Goal: Task Accomplishment & Management: Manage account settings

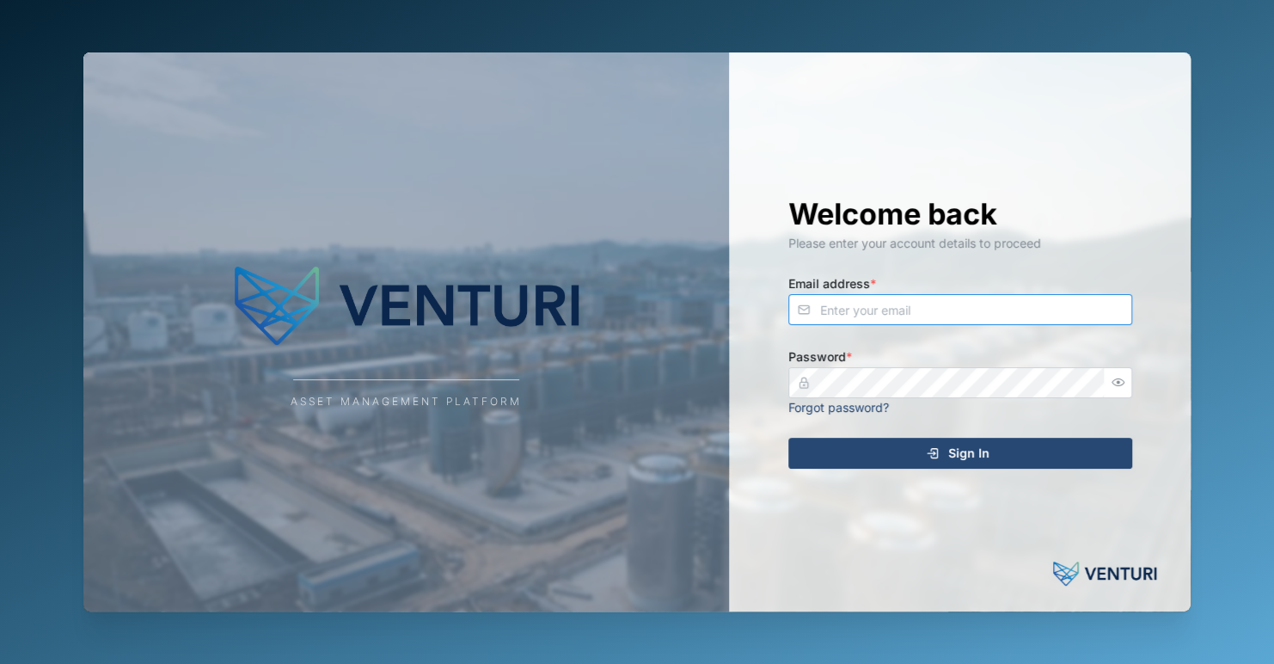
type input "[EMAIL_ADDRESS][DOMAIN_NAME]"
click at [971, 461] on span "Sign In" at bounding box center [969, 453] width 41 height 29
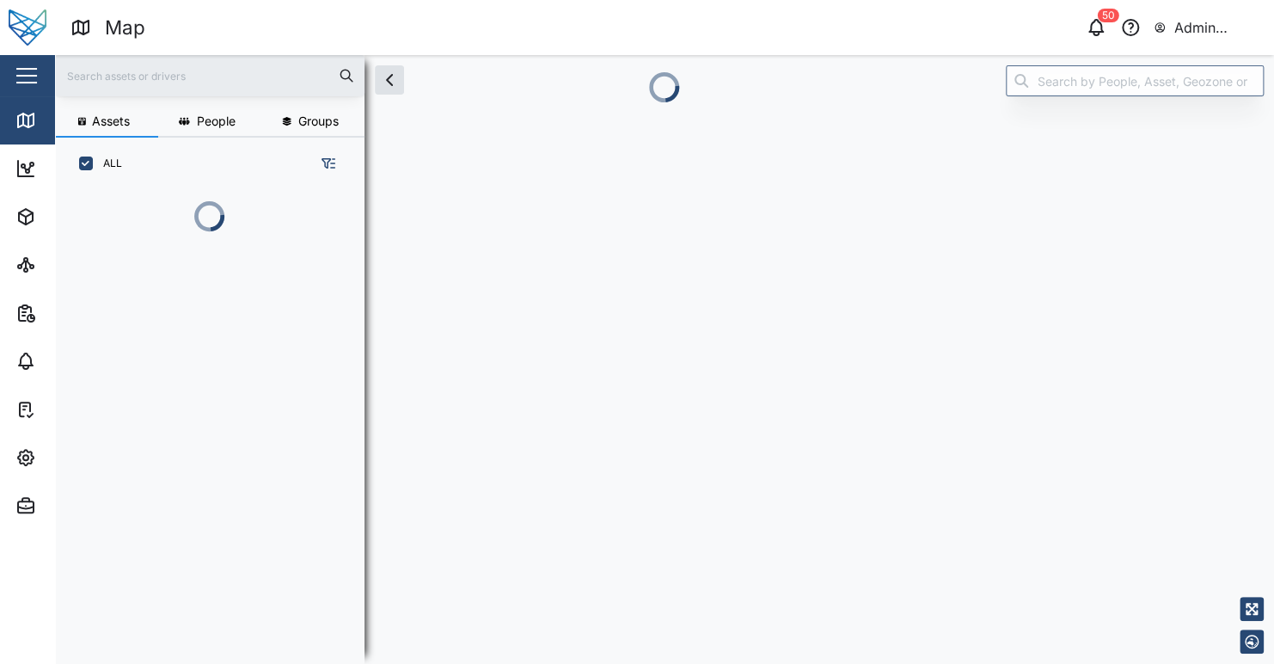
scroll to position [378, 268]
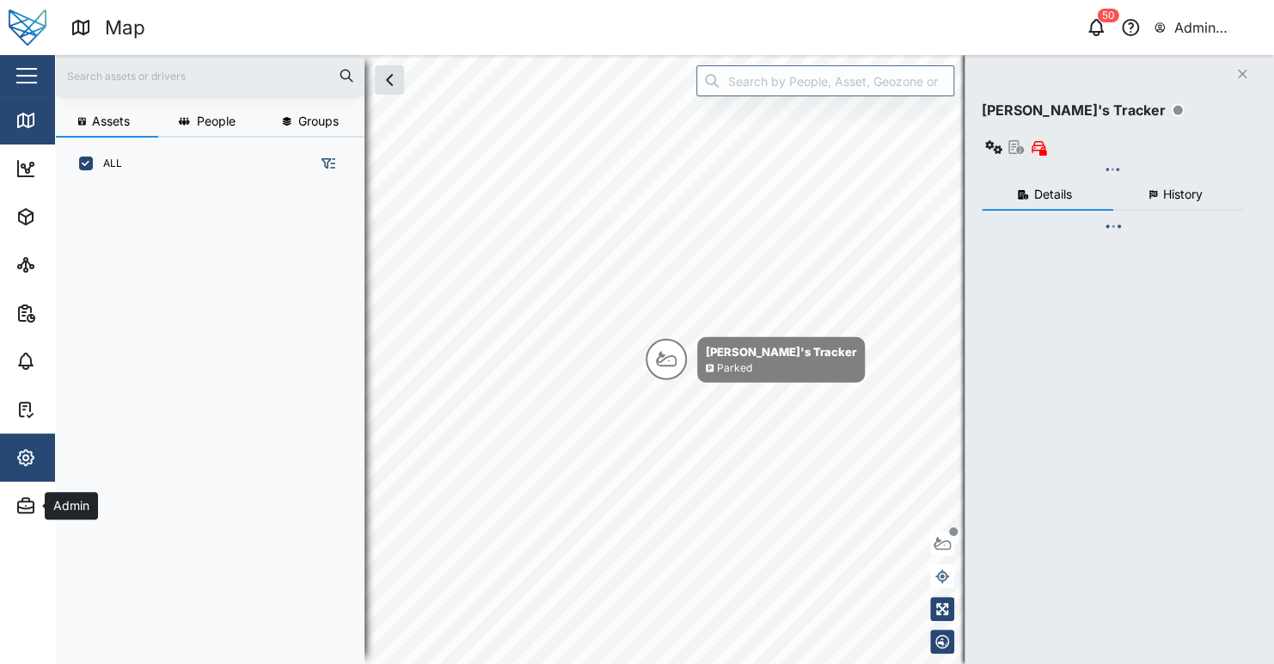
click at [45, 458] on div "Settings" at bounding box center [75, 457] width 61 height 19
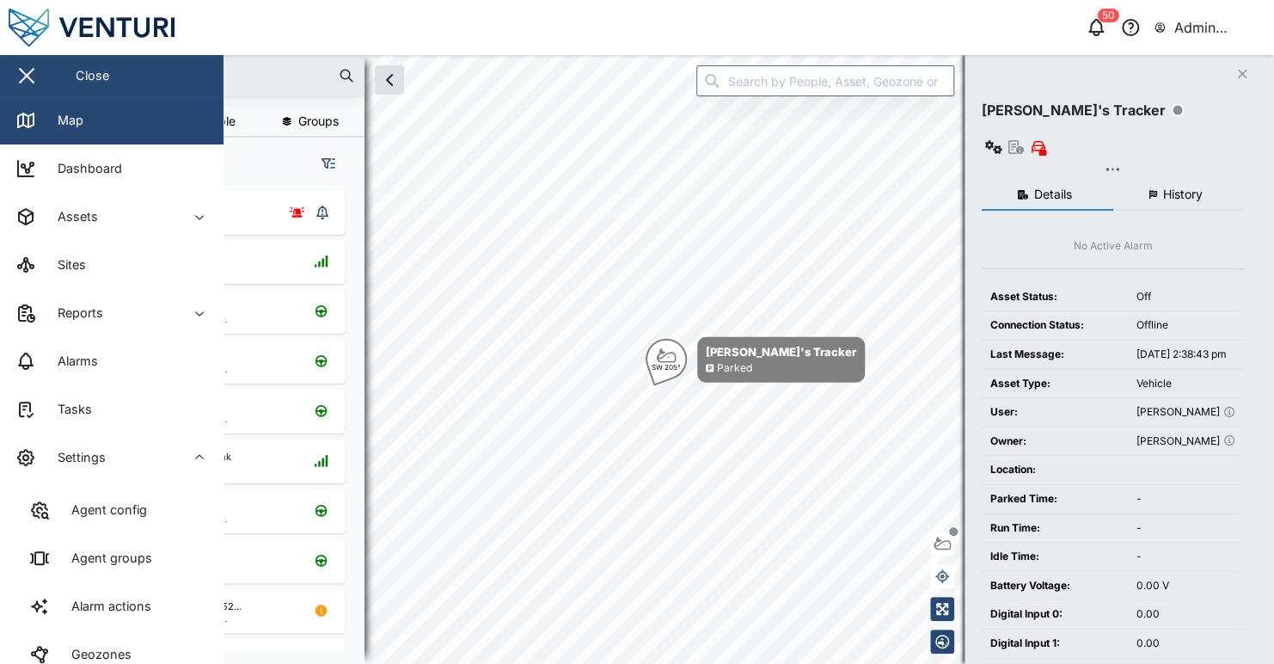
checkbox input "true"
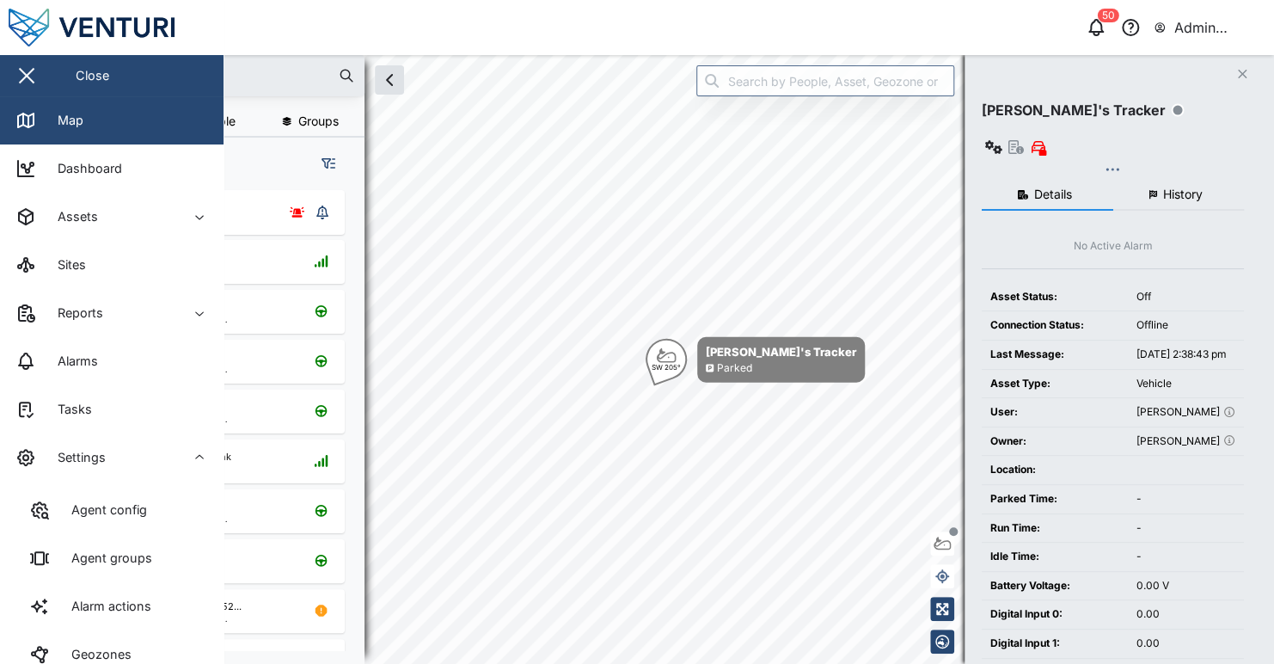
checkbox input "true"
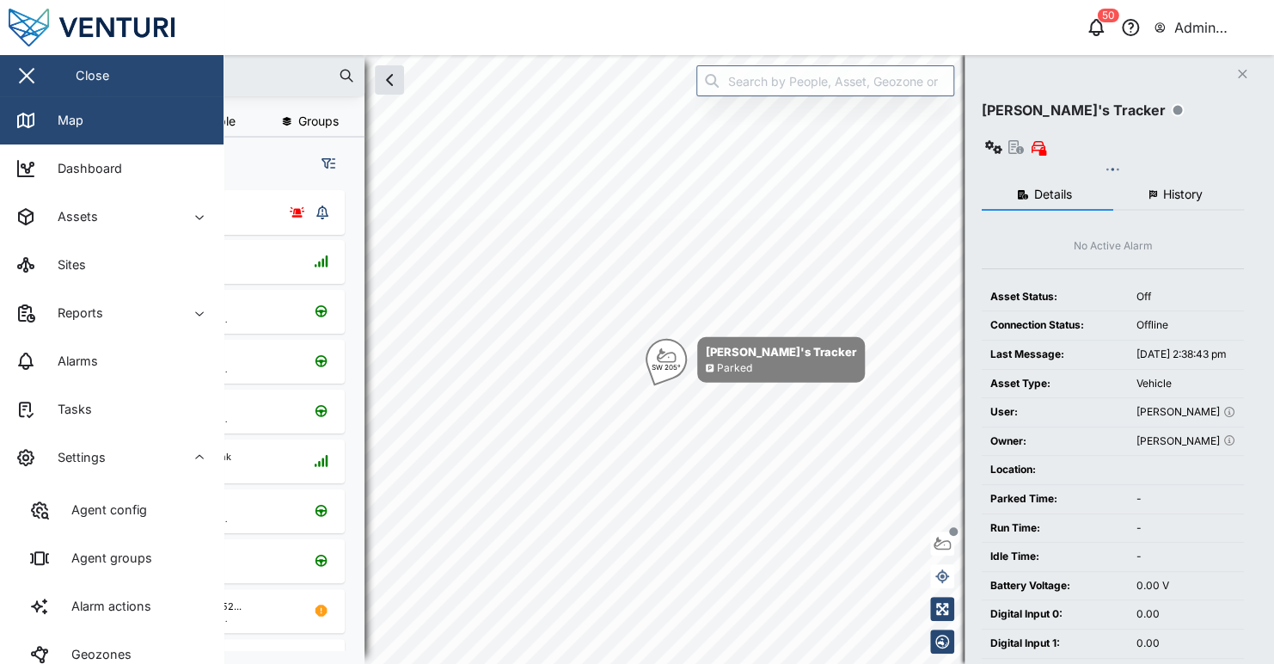
checkbox input "true"
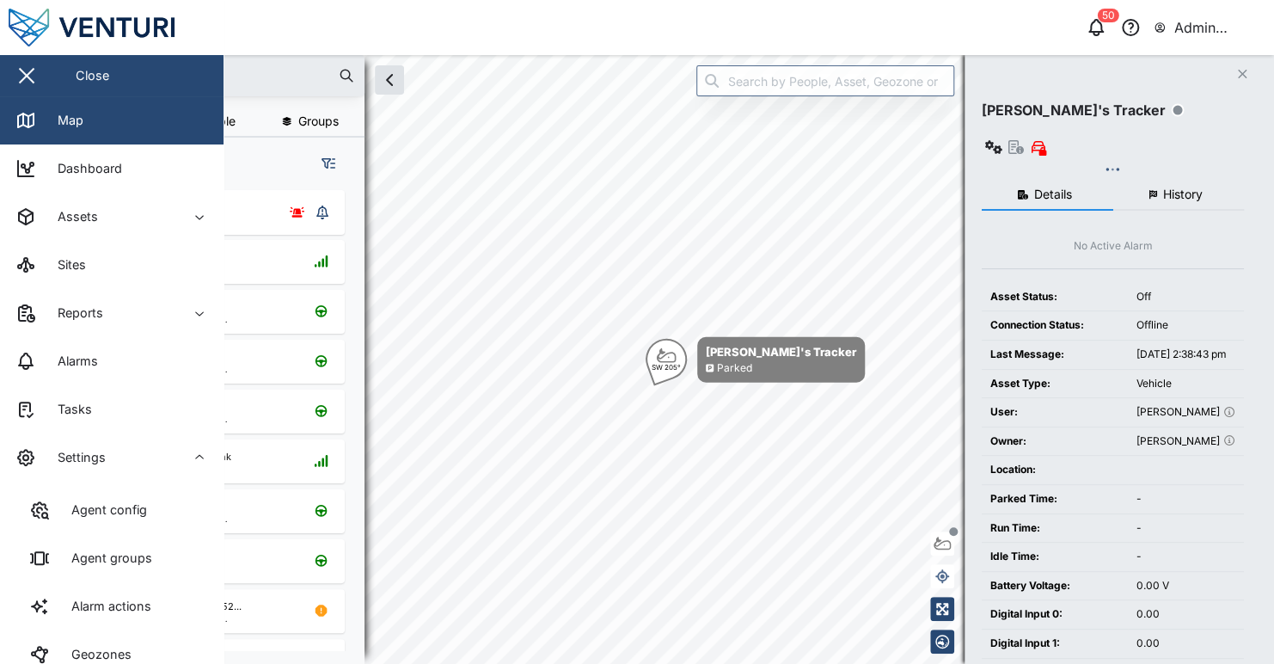
checkbox input "true"
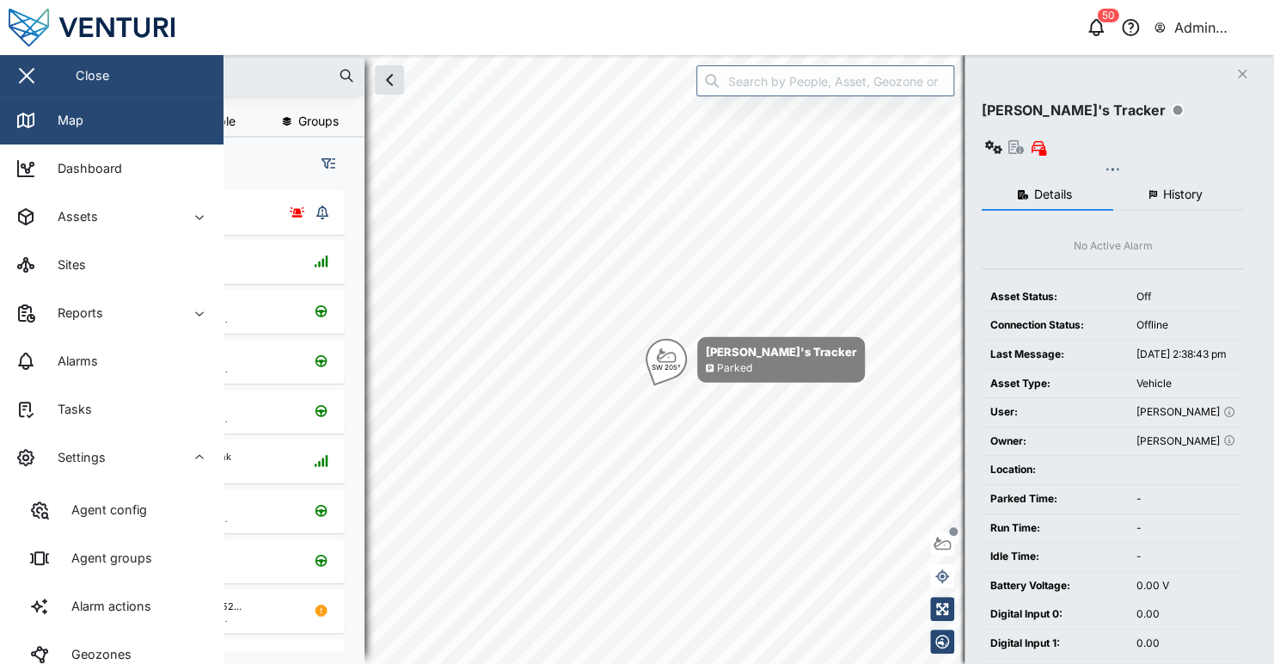
checkbox input "true"
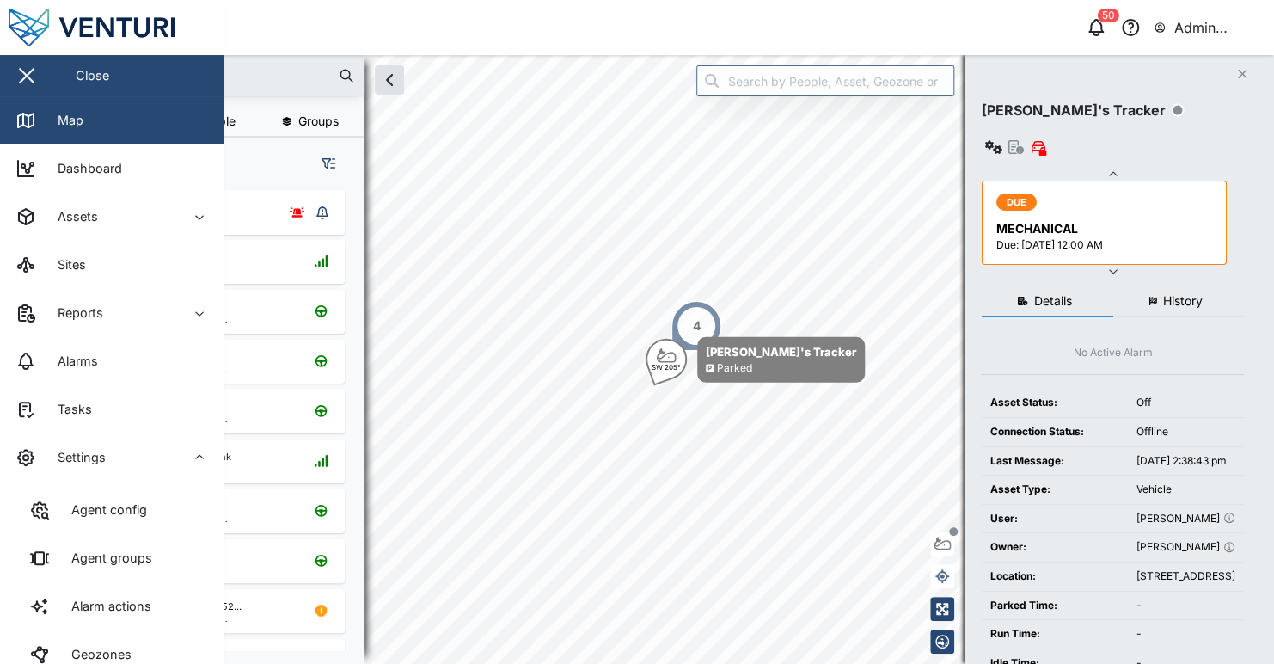
scroll to position [268, 0]
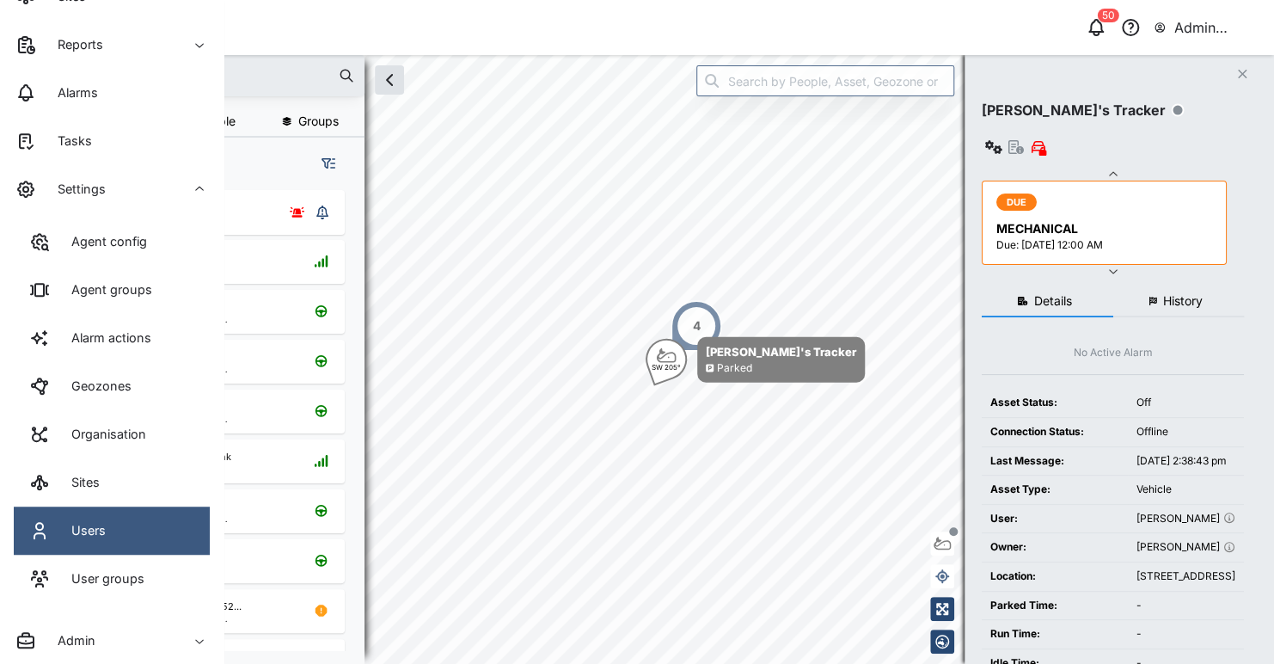
click at [101, 525] on div "Users" at bounding box center [81, 530] width 47 height 19
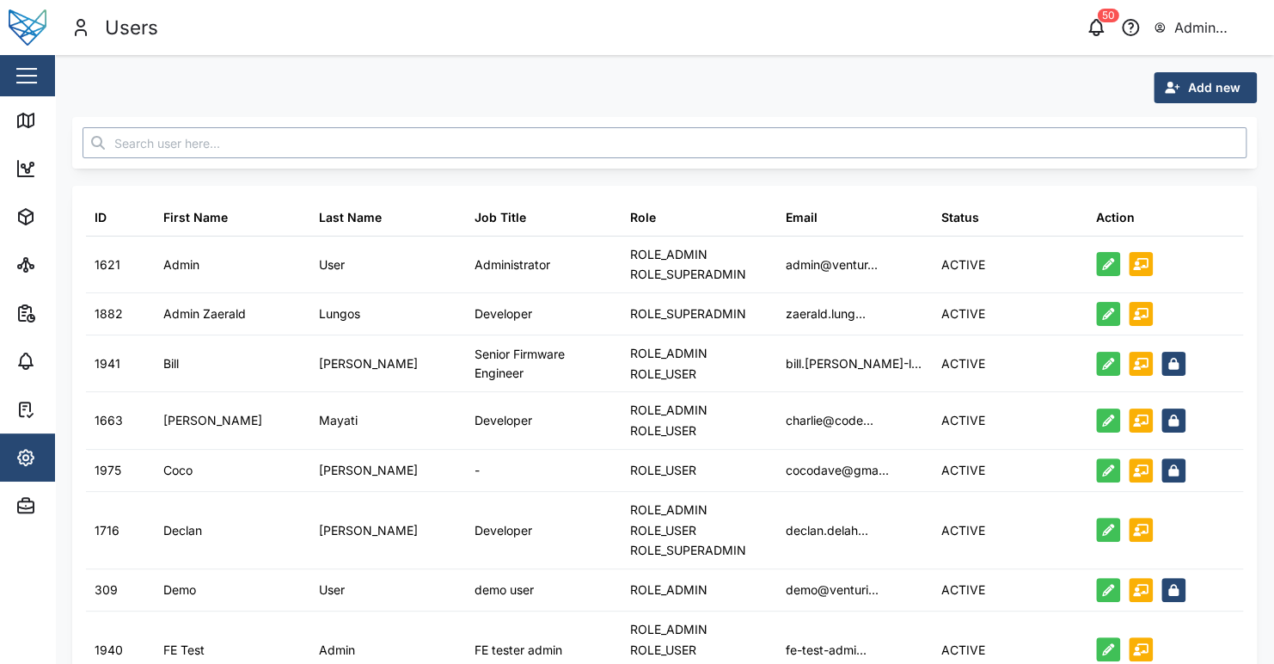
click at [504, 137] on input "text" at bounding box center [665, 142] width 1164 height 31
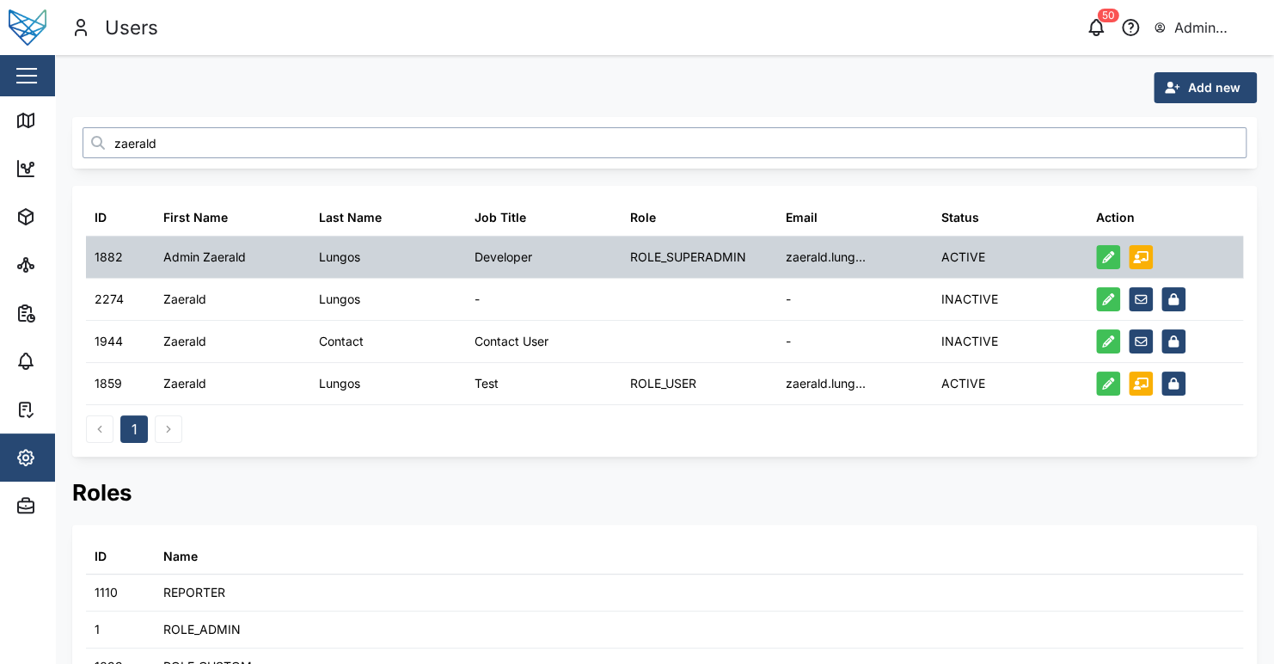
type input "zaerald"
click at [1102, 251] on icon "button" at bounding box center [1108, 257] width 12 height 12
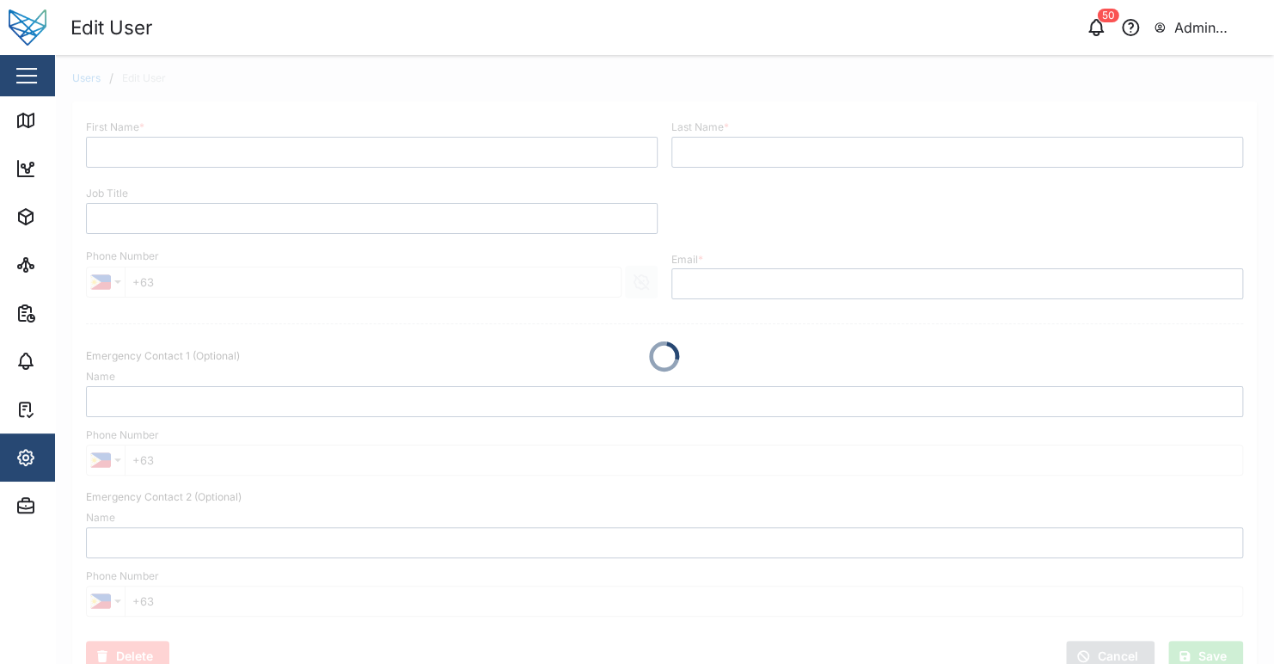
type input "Admin Zaerald"
type input "Lungos"
type input "Developer"
type input "[EMAIL_ADDRESS][DOMAIN_NAME]"
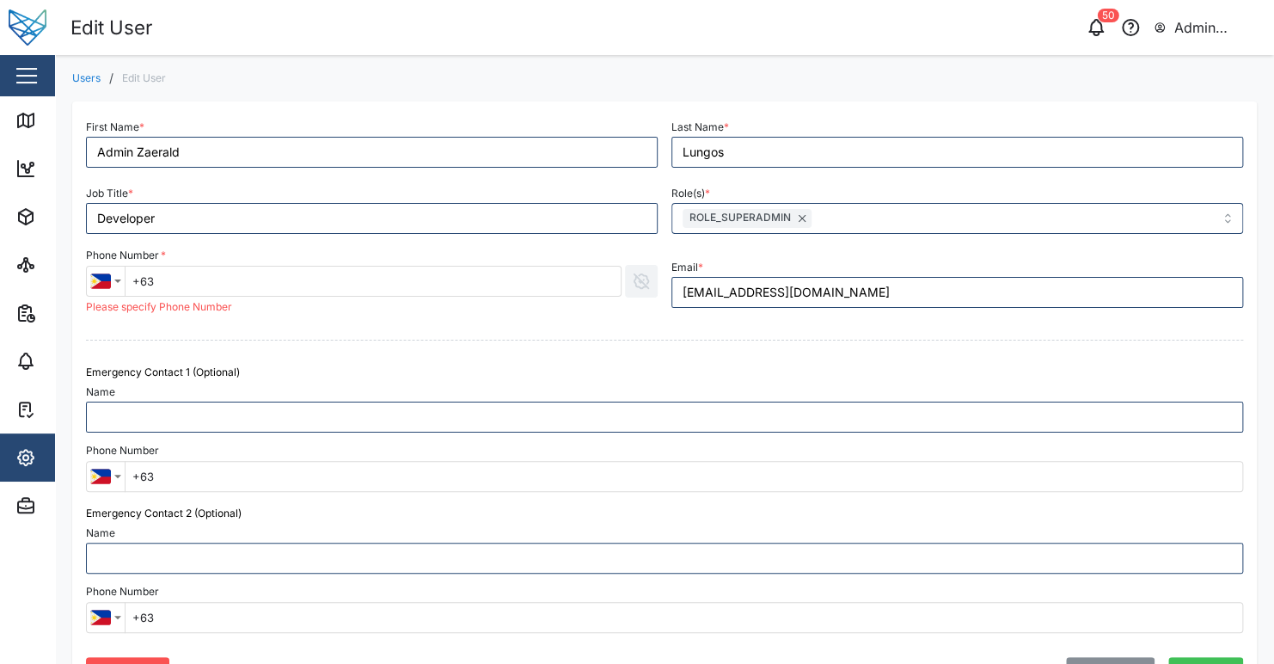
click at [341, 286] on input "+63" at bounding box center [373, 281] width 497 height 31
paste input "76 250 0515"
type input "[PHONE_NUMBER]"
click at [470, 344] on div at bounding box center [664, 339] width 1171 height 35
click at [634, 286] on icon "button" at bounding box center [641, 281] width 19 height 19
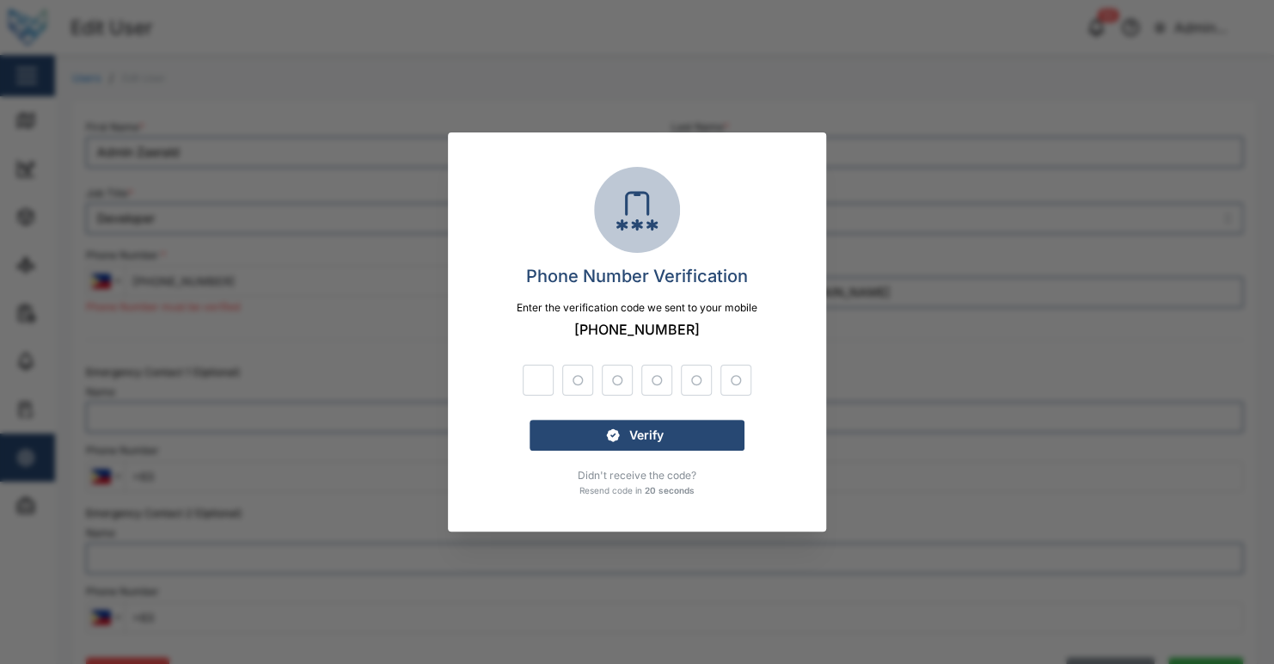
type input "0"
type input "2"
type input "1"
type input "5"
type input "1"
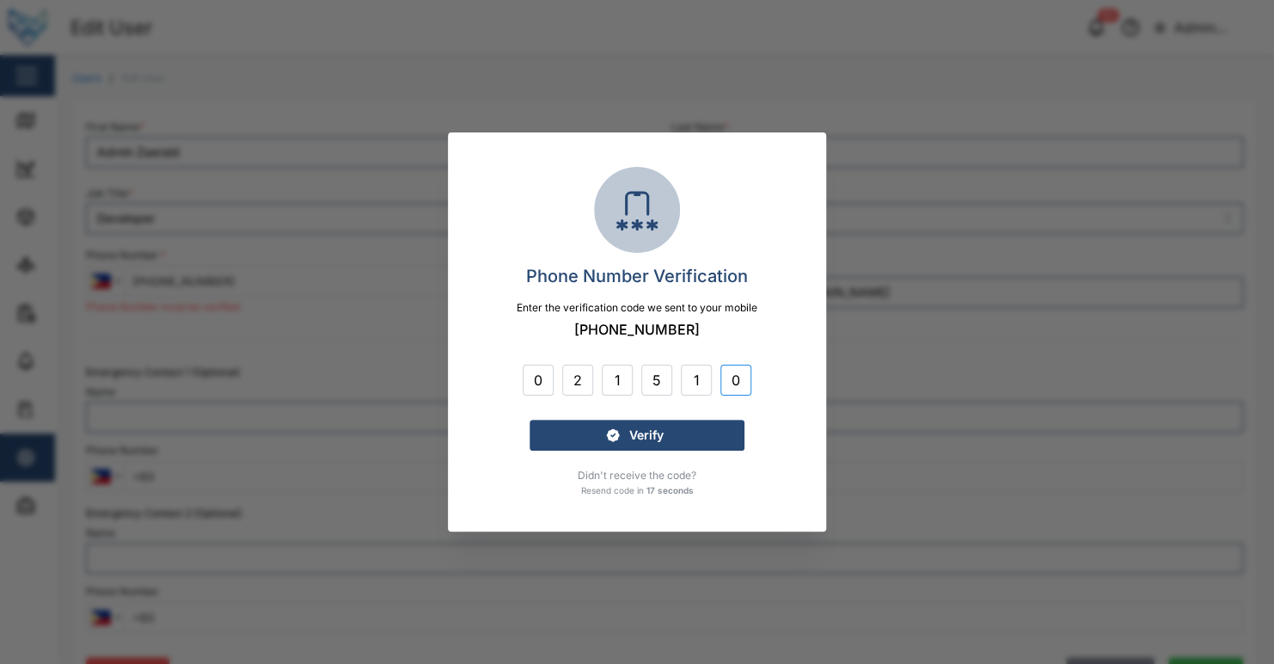
type input "0"
click at [674, 445] on div "Verify" at bounding box center [634, 435] width 187 height 29
